Goal: Information Seeking & Learning: Learn about a topic

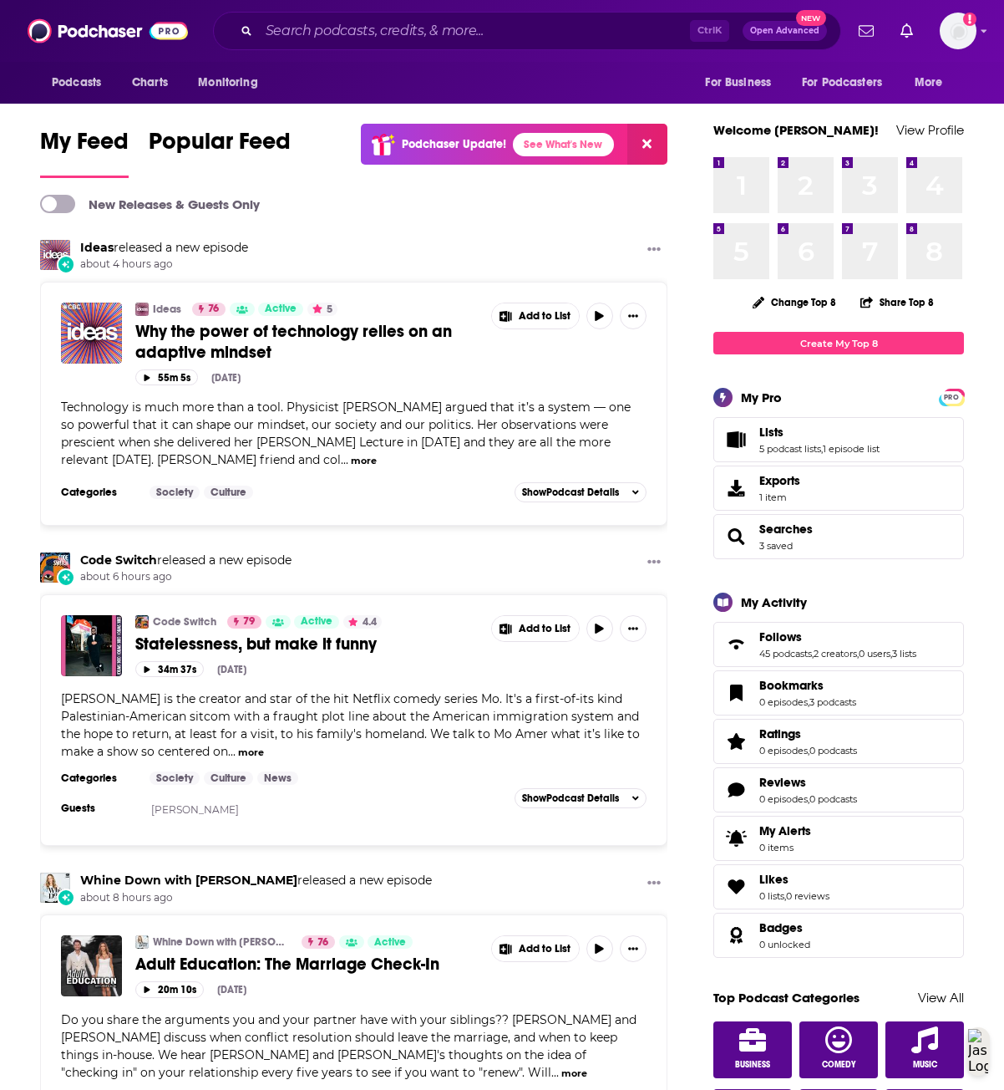
click at [317, 16] on div "Ctrl K Open Advanced New" at bounding box center [527, 31] width 628 height 38
click at [312, 28] on input "Search podcasts, credits, & more..." at bounding box center [474, 31] width 431 height 27
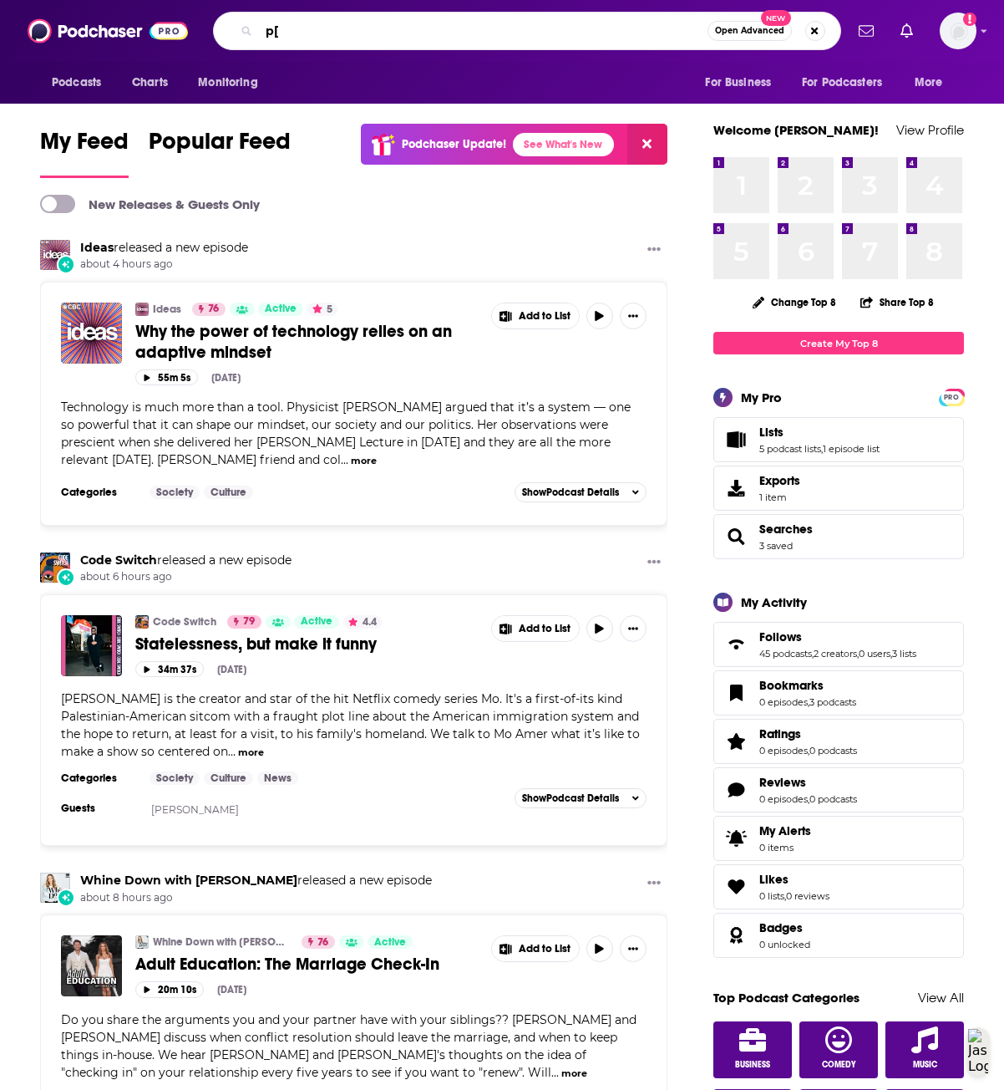
type input "p"
type input "pillow talks"
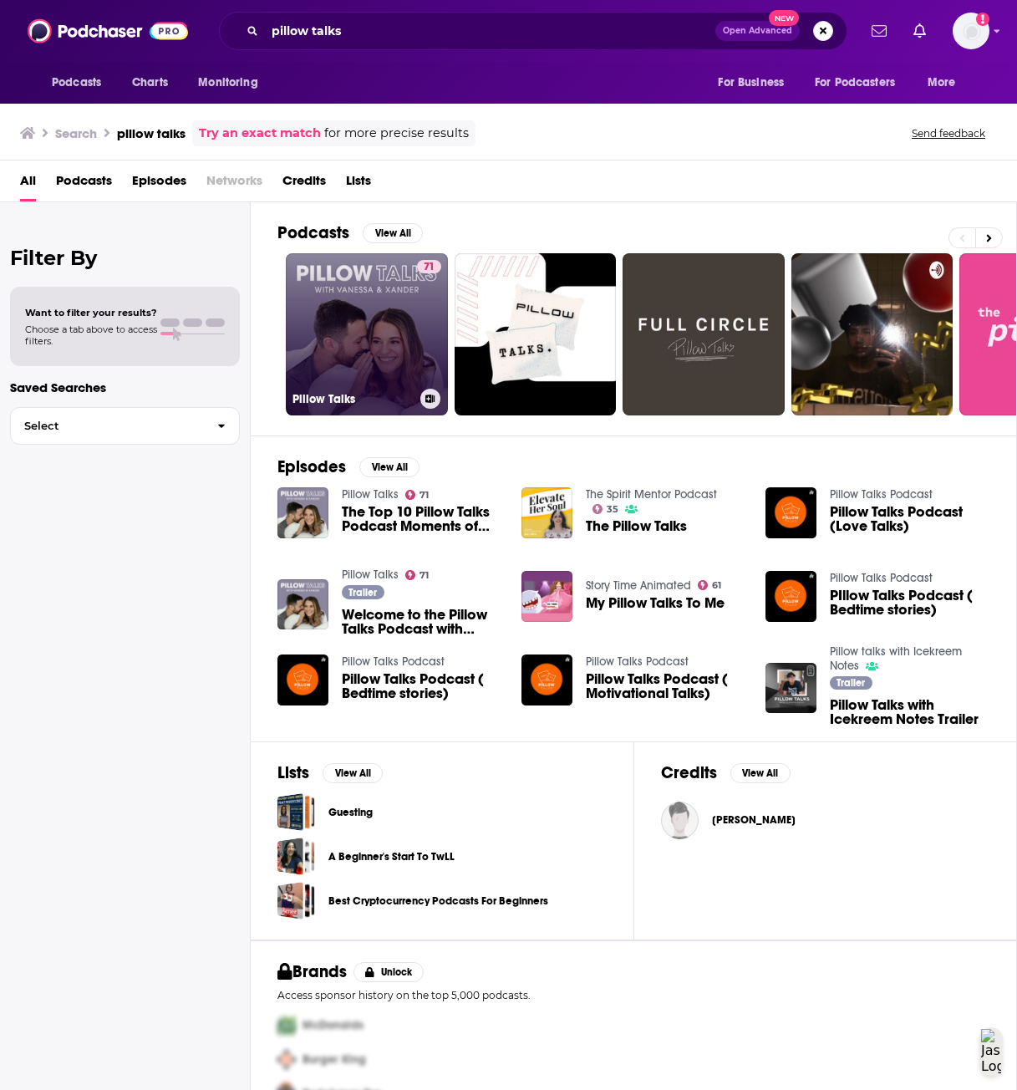
click at [404, 323] on link "71 Pillow Talks" at bounding box center [367, 334] width 162 height 162
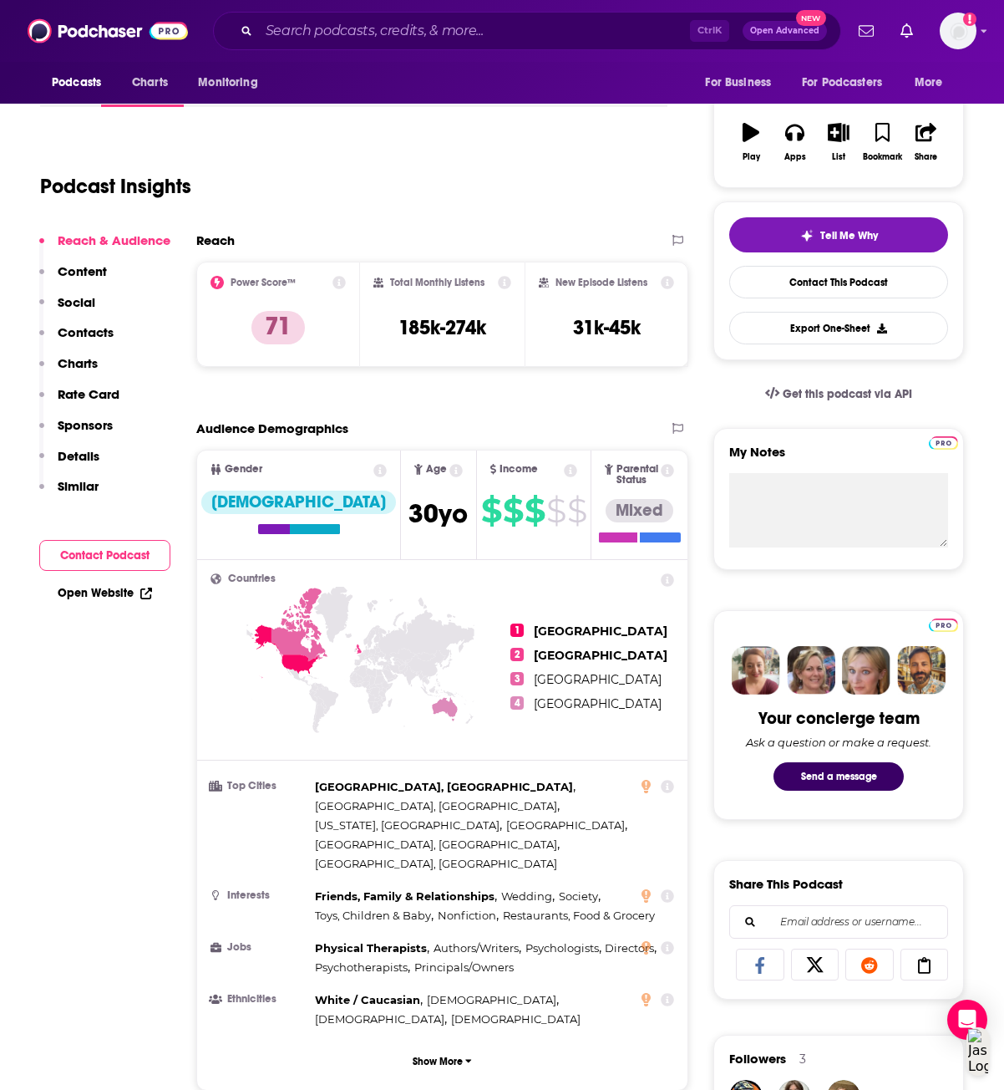
scroll to position [251, 0]
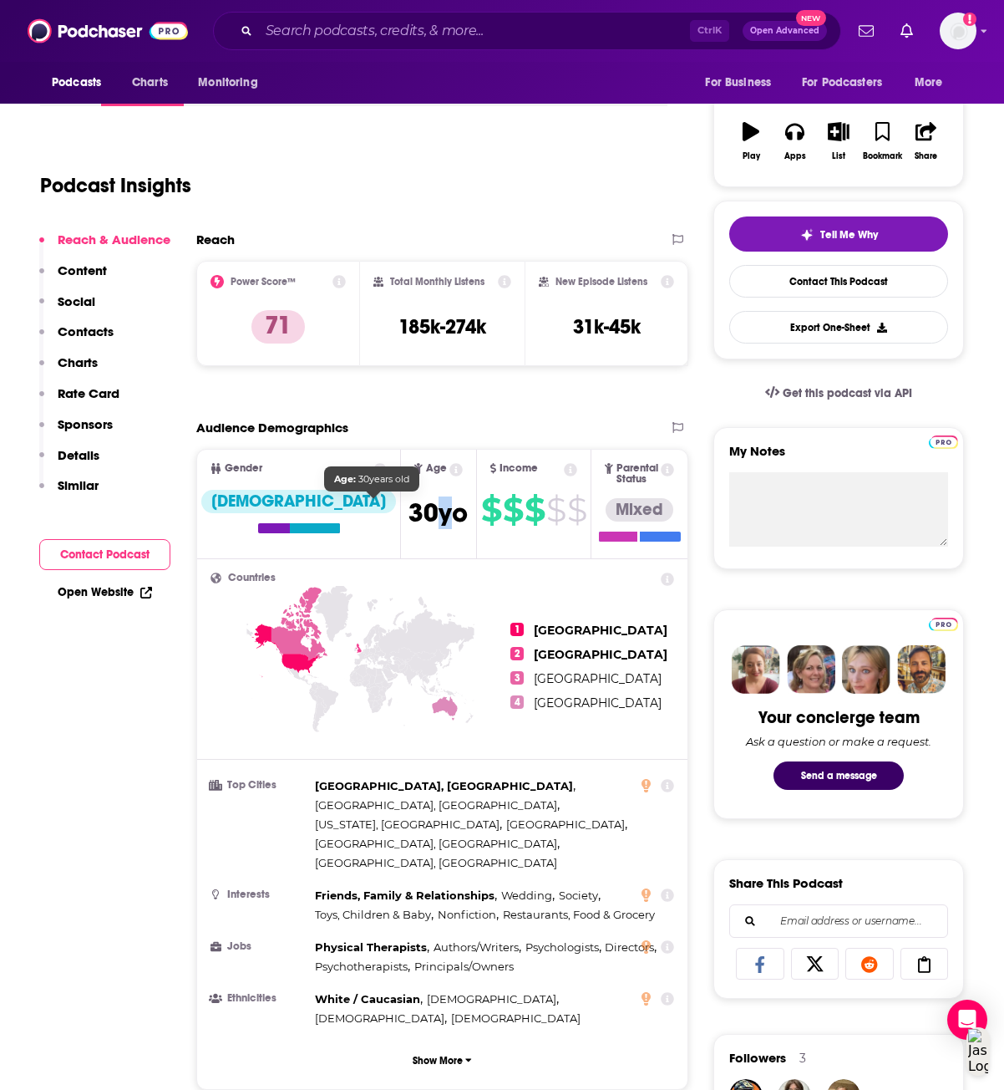
click at [409, 518] on span "[DEMOGRAPHIC_DATA]" at bounding box center [438, 512] width 59 height 33
click at [409, 519] on span "[DEMOGRAPHIC_DATA]" at bounding box center [438, 512] width 59 height 33
click at [450, 473] on icon at bounding box center [456, 469] width 13 height 13
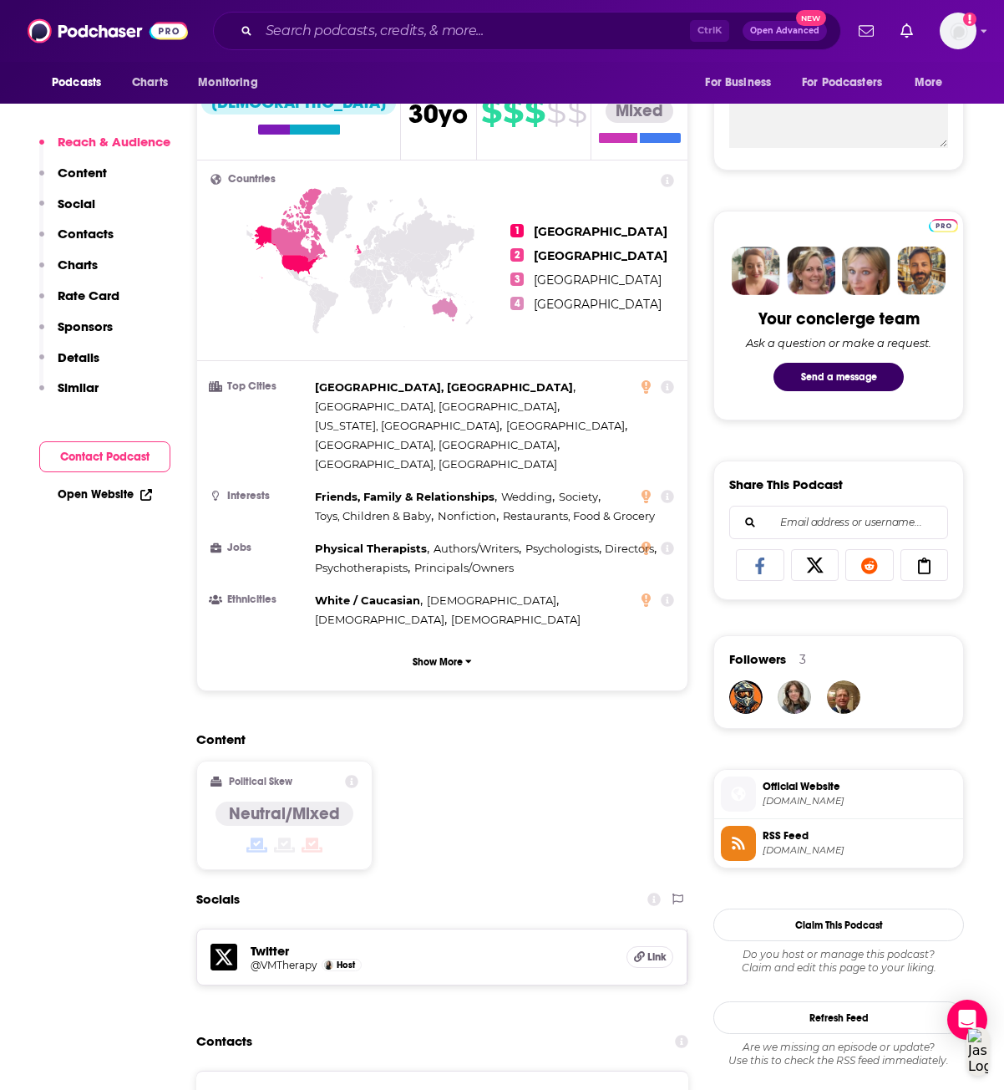
scroll to position [669, 0]
